Goal: Navigation & Orientation: Find specific page/section

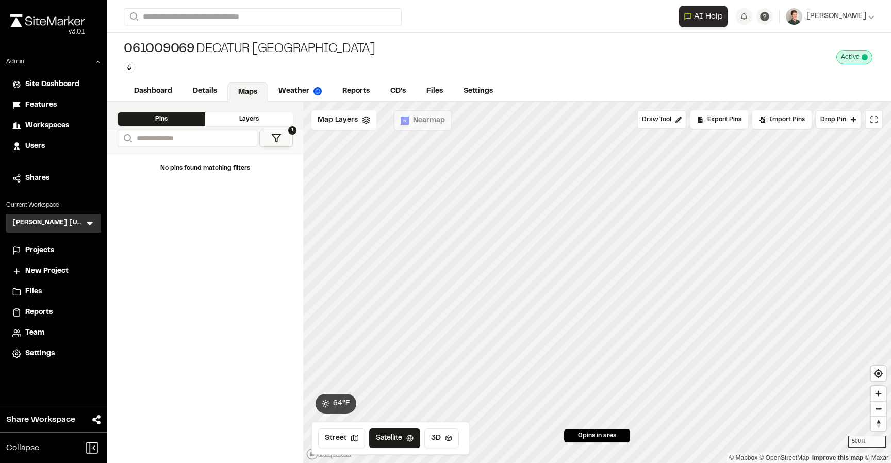
click at [33, 252] on span "Projects" at bounding box center [39, 250] width 29 height 11
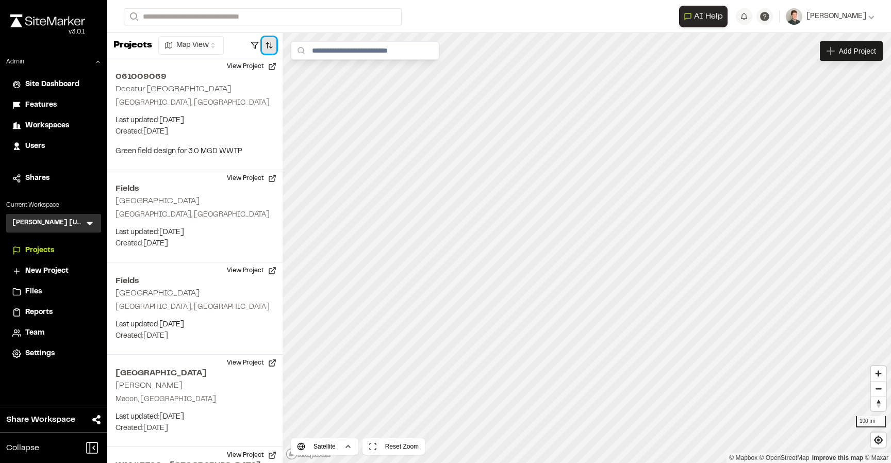
click at [269, 50] on button "button" at bounding box center [269, 45] width 14 height 17
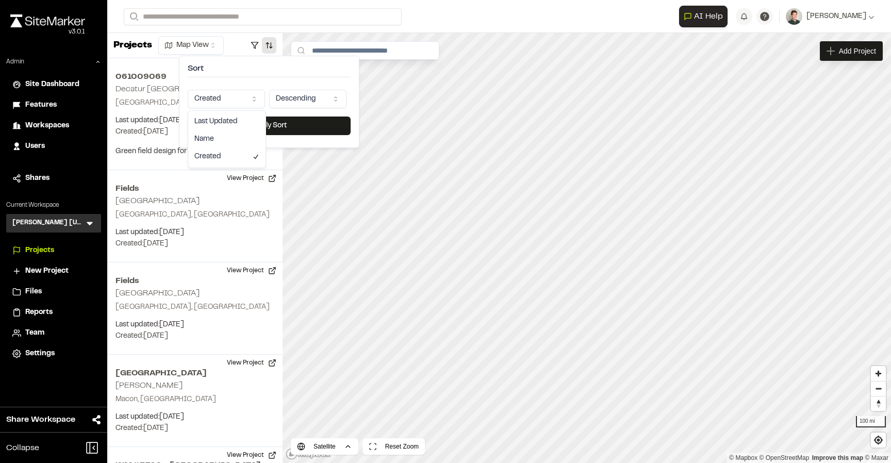
click at [235, 96] on html "Close sidebar v 3.0.1 Admin Site Dashboard Features Workspaces Users Shares Cur…" at bounding box center [445, 231] width 891 height 463
click at [244, 127] on button "Apply Sort" at bounding box center [269, 126] width 163 height 19
